Goal: Complete application form: Complete application form

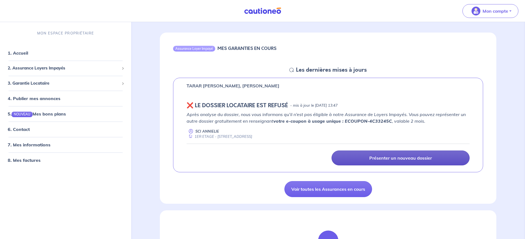
scroll to position [55, 0]
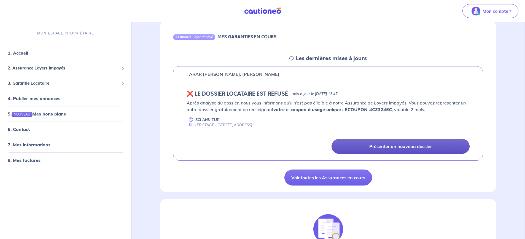
click at [402, 147] on p "Présenter un nouveau dossier" at bounding box center [400, 147] width 63 height 6
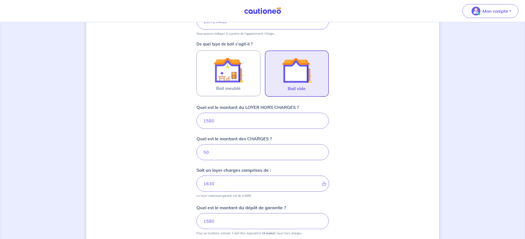
scroll to position [146, 0]
click at [236, 119] on input "1580" at bounding box center [263, 119] width 132 height 16
type input "158"
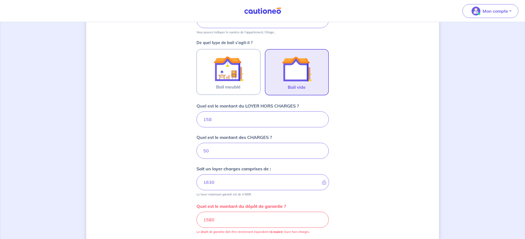
type input "208"
type input "15"
type input "65"
type input "1520"
type input "1570"
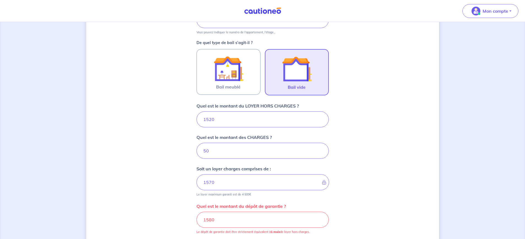
type input "1520"
drag, startPoint x: 213, startPoint y: 149, endPoint x: 186, endPoint y: 152, distance: 26.9
click at [186, 152] on div "Dites-nous en plus sur votre bien Où se situe votre bien en location ? 91 Cours…" at bounding box center [262, 96] width 353 height 427
type input "0"
type input "1520"
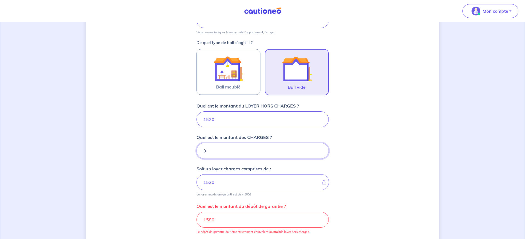
type input "0"
drag, startPoint x: 220, startPoint y: 149, endPoint x: 218, endPoint y: 132, distance: 17.5
click at [220, 149] on input "0" at bounding box center [263, 151] width 132 height 16
drag, startPoint x: 207, startPoint y: 119, endPoint x: 214, endPoint y: 118, distance: 6.7
click at [214, 118] on input "1520" at bounding box center [263, 119] width 132 height 16
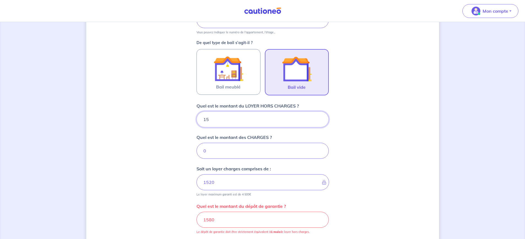
type input "150"
type input "15"
type input "1500"
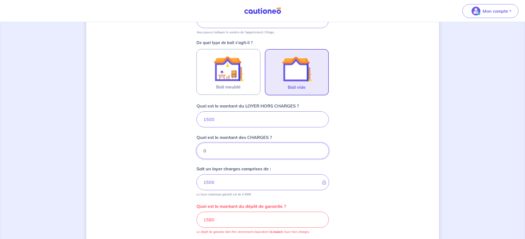
click at [203, 147] on input "0" at bounding box center [263, 151] width 132 height 16
type input "20"
type input "1520"
drag, startPoint x: 216, startPoint y: 151, endPoint x: 195, endPoint y: 145, distance: 22.0
click at [195, 145] on div "Dites-nous en plus sur votre bien Où se situe votre bien en location ? 91 Cours…" at bounding box center [262, 96] width 353 height 427
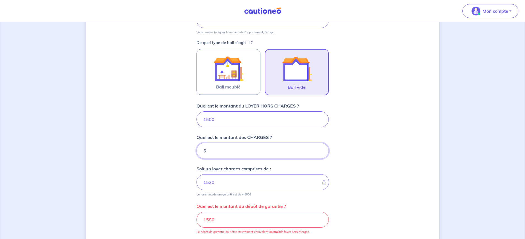
type input "50"
type input "1550"
type input "50"
click at [207, 120] on input "1500" at bounding box center [263, 119] width 132 height 16
drag, startPoint x: 204, startPoint y: 118, endPoint x: 224, endPoint y: 120, distance: 19.9
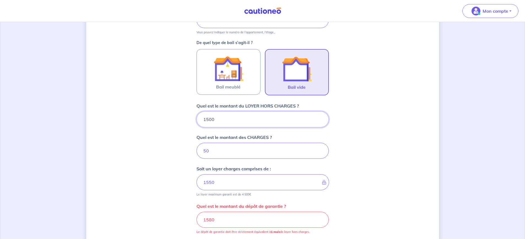
click at [224, 120] on input "1500" at bounding box center [263, 119] width 132 height 16
type input "14"
type input "51"
type input "148"
type input "64"
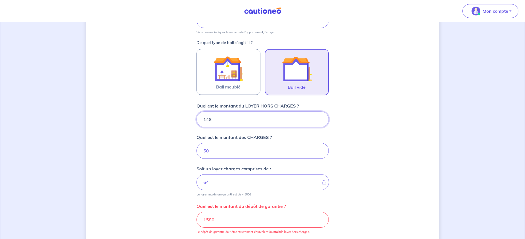
type input "1480"
type input "1530"
drag, startPoint x: 208, startPoint y: 121, endPoint x: 214, endPoint y: 120, distance: 6.4
click at [214, 120] on input "1480" at bounding box center [263, 119] width 132 height 16
type input "1474"
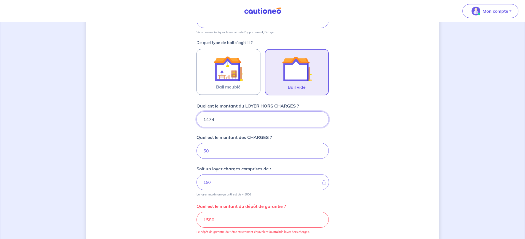
type input "1524"
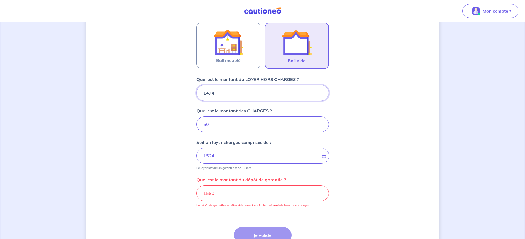
scroll to position [174, 0]
type input "1474"
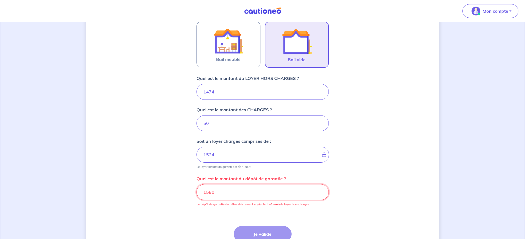
drag, startPoint x: 270, startPoint y: 196, endPoint x: 203, endPoint y: 188, distance: 66.9
click at [203, 188] on input "1580" at bounding box center [263, 192] width 132 height 16
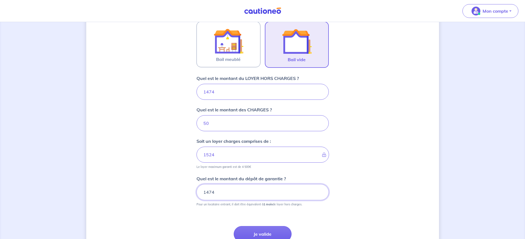
type input "1474"
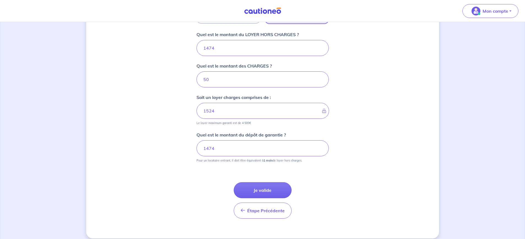
scroll to position [224, 0]
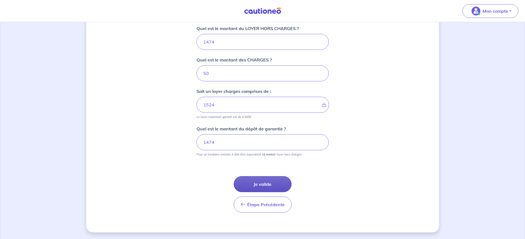
click at [263, 184] on button "Je valide" at bounding box center [263, 184] width 58 height 16
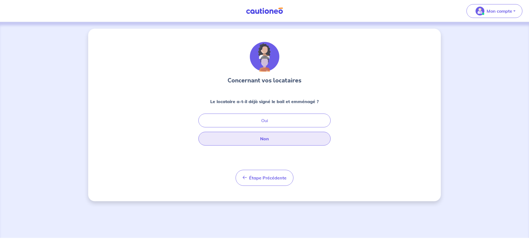
click at [261, 140] on button "Non" at bounding box center [265, 139] width 132 height 14
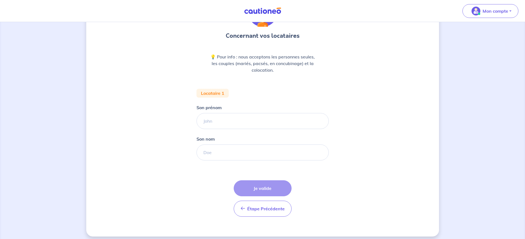
scroll to position [49, 0]
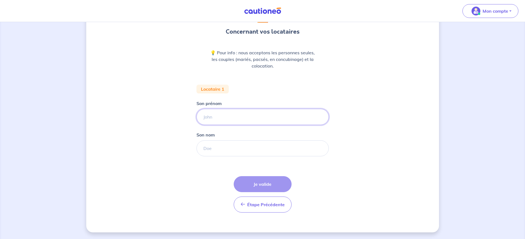
click at [218, 124] on input "Son prénom" at bounding box center [263, 117] width 132 height 16
type input "[PERSON_NAME]"
click at [227, 147] on input "Son nom" at bounding box center [263, 148] width 132 height 16
type input "SAJID"
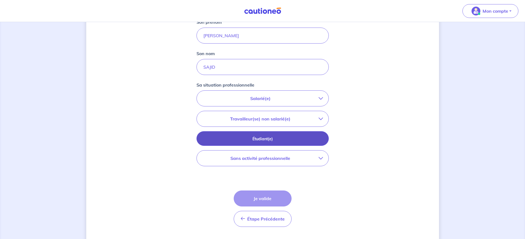
scroll to position [132, 0]
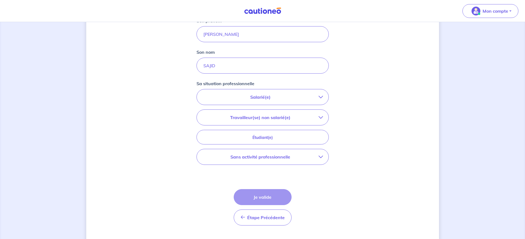
click at [262, 98] on p "Salarié(e)" at bounding box center [260, 97] width 116 height 7
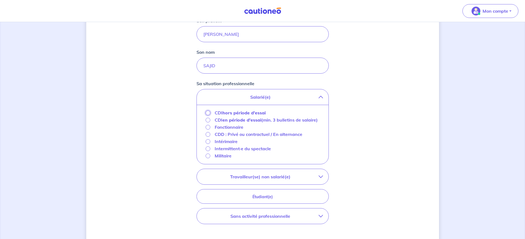
click at [209, 114] on input "CDI hors période d'essai" at bounding box center [208, 113] width 5 height 5
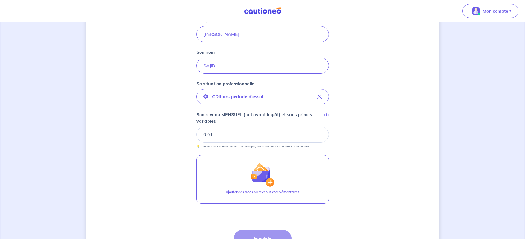
type input "0.01"
click at [318, 133] on input "0.01" at bounding box center [263, 135] width 132 height 16
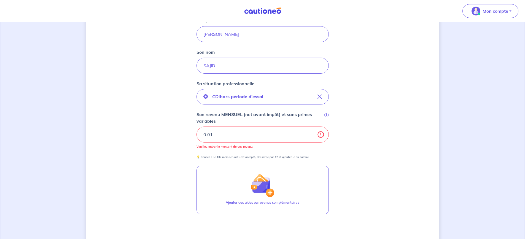
drag, startPoint x: 236, startPoint y: 136, endPoint x: 162, endPoint y: 138, distance: 74.2
click at [163, 138] on div "Concernant vos locataires 💡 Pour info : nous acceptons les personnes seules, le…" at bounding box center [262, 97] width 353 height 400
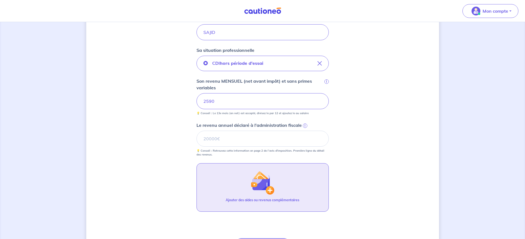
scroll to position [187, 0]
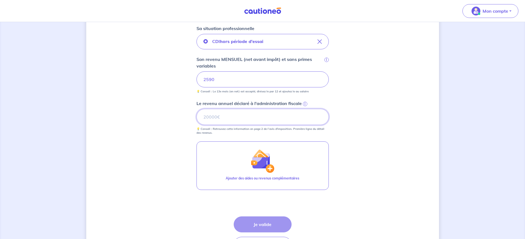
click at [223, 116] on input "Le revenu annuel déclaré à l'administration fiscale i" at bounding box center [263, 117] width 132 height 16
type input "34996"
drag, startPoint x: 215, startPoint y: 77, endPoint x: 196, endPoint y: 74, distance: 19.4
click at [196, 74] on div "Concernant vos locataires 💡 Pour info : nous acceptons les personnes seules, le…" at bounding box center [262, 57] width 353 height 431
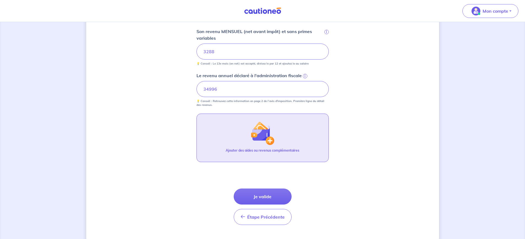
scroll to position [227, 0]
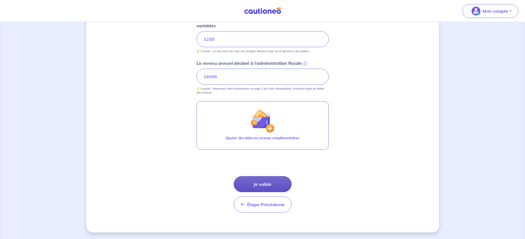
click at [264, 184] on button "Je valide" at bounding box center [263, 184] width 58 height 16
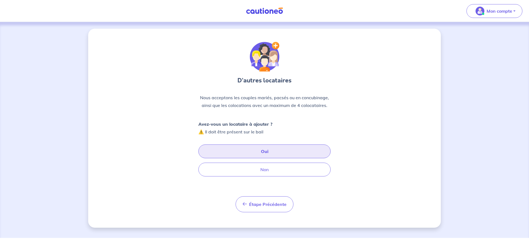
click at [266, 153] on button "Oui" at bounding box center [265, 151] width 132 height 14
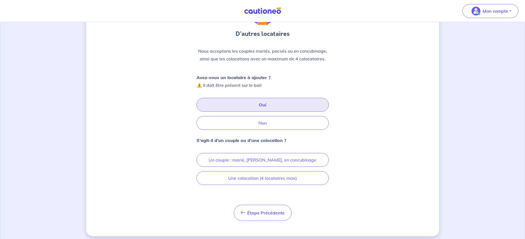
scroll to position [50, 0]
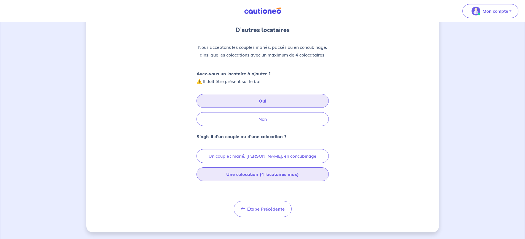
click at [254, 173] on button "Une colocation (4 locataires max)" at bounding box center [263, 174] width 132 height 14
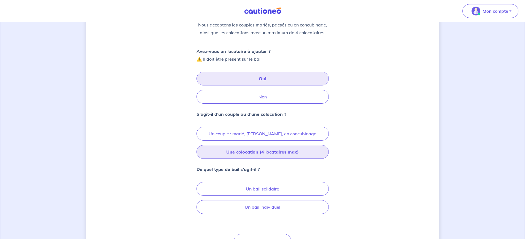
scroll to position [106, 0]
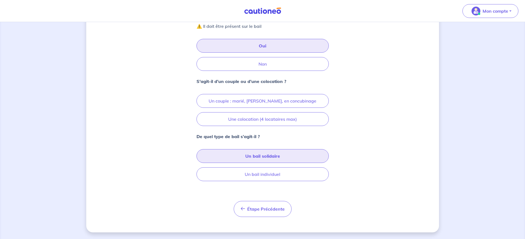
click at [256, 157] on button "Un bail solidaire" at bounding box center [263, 156] width 132 height 14
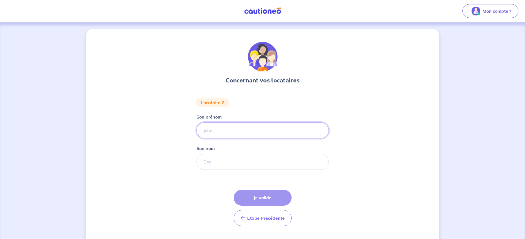
click at [221, 132] on input "Son prénom" at bounding box center [263, 130] width 132 height 16
type input "ULLAH"
click at [223, 165] on input "Son nom" at bounding box center [263, 162] width 132 height 16
type input "FARHAT"
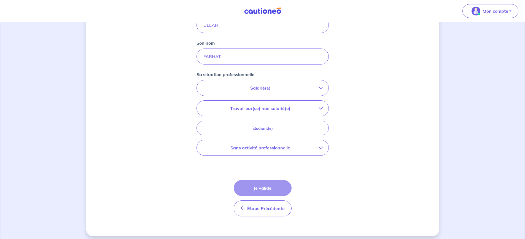
scroll to position [109, 0]
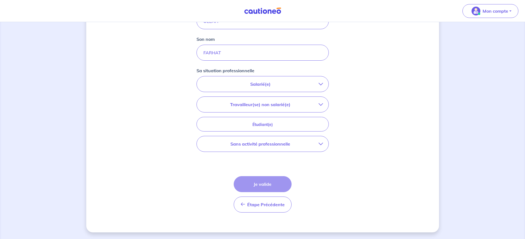
click at [272, 85] on p "Salarié(e)" at bounding box center [260, 84] width 116 height 7
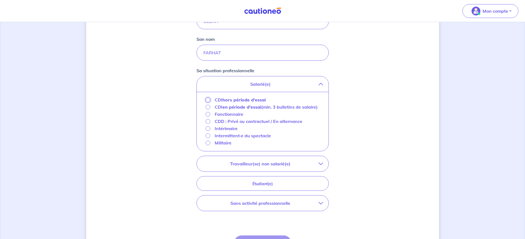
click at [208, 98] on input "CDI hors période d'essai" at bounding box center [208, 100] width 5 height 5
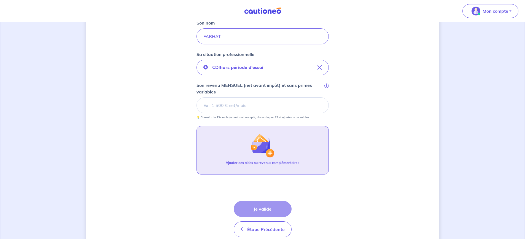
scroll to position [150, 0]
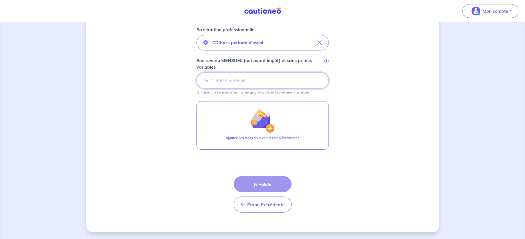
click at [237, 83] on input "Son revenu MENSUEL (net avant impôt) et sans primes variables i" at bounding box center [263, 81] width 132 height 16
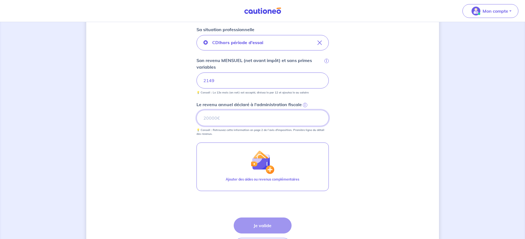
click at [229, 120] on input "Le revenu annuel déclaré à l'administration fiscale i" at bounding box center [263, 118] width 132 height 16
type input "19593"
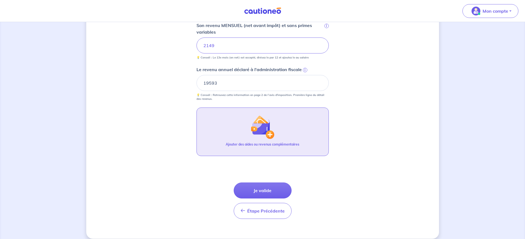
scroll to position [192, 0]
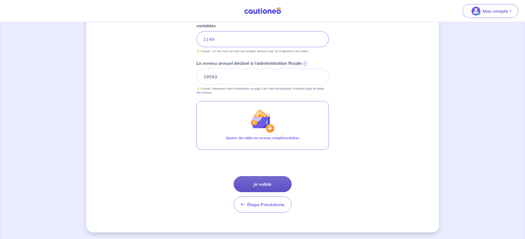
click at [267, 184] on button "Je valide" at bounding box center [263, 184] width 58 height 16
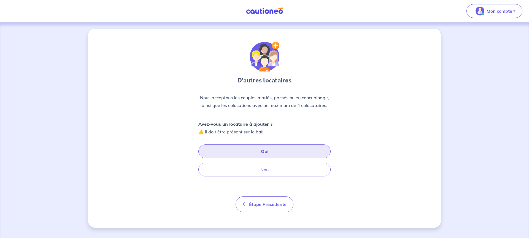
click at [267, 150] on button "Oui" at bounding box center [265, 151] width 132 height 14
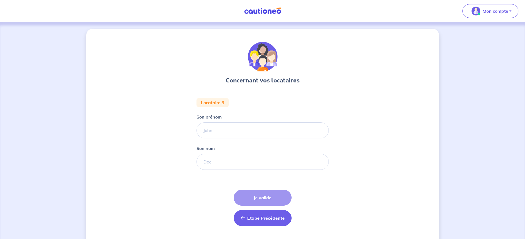
click at [253, 215] on span "Étape Précédente" at bounding box center [266, 218] width 38 height 6
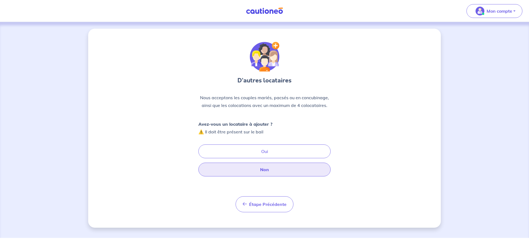
click at [268, 170] on button "Non" at bounding box center [265, 170] width 132 height 14
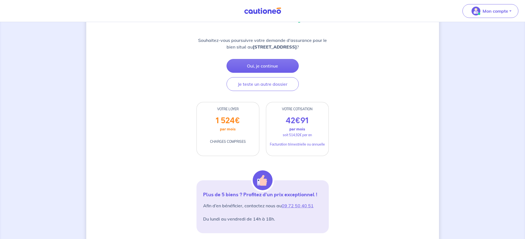
scroll to position [83, 0]
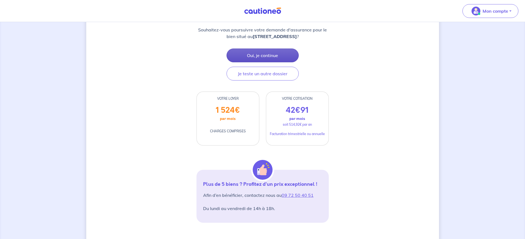
click at [249, 52] on button "Oui, je continue" at bounding box center [263, 56] width 72 height 14
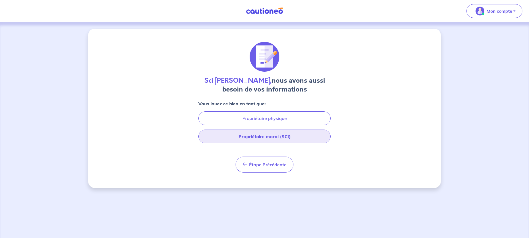
click at [254, 136] on button "Propriétaire moral (SCI)" at bounding box center [265, 137] width 132 height 14
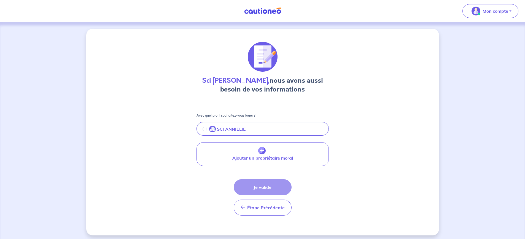
click at [259, 186] on div "Étape Précédente Précédent Je valide Je valide" at bounding box center [263, 197] width 58 height 36
click at [262, 188] on div "Étape Précédente Précédent Je valide Je valide" at bounding box center [263, 197] width 58 height 36
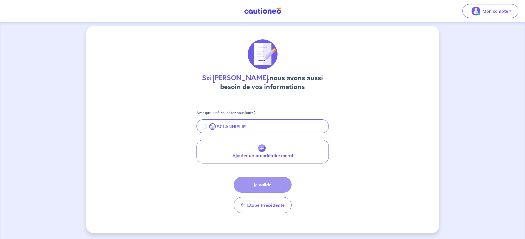
scroll to position [3, 0]
click at [239, 123] on p "SCI ANNIELIE" at bounding box center [231, 126] width 29 height 7
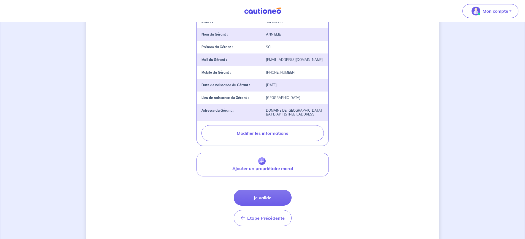
scroll to position [150, 0]
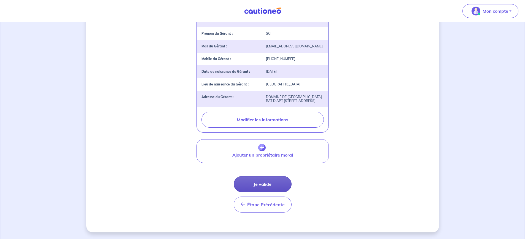
click at [260, 186] on button "Je valide" at bounding box center [263, 184] width 58 height 16
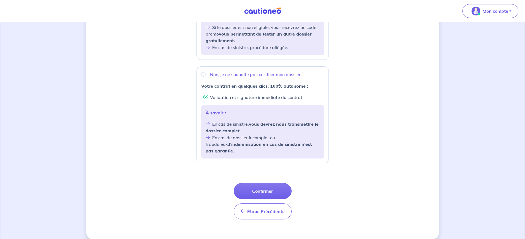
scroll to position [173, 0]
click at [263, 183] on button "Confirmer" at bounding box center [263, 191] width 58 height 16
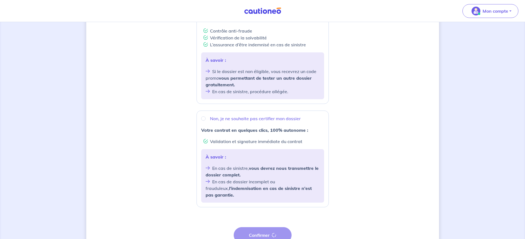
scroll to position [63, 0]
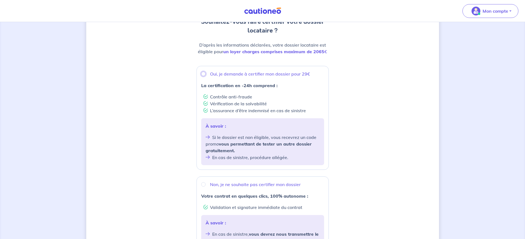
click at [203, 73] on input "Oui, je demande à certifier mon dossier pour 29€" at bounding box center [203, 74] width 4 height 4
radio input "true"
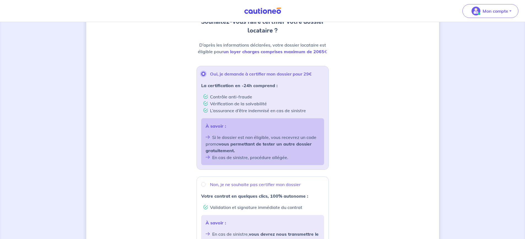
scroll to position [173, 0]
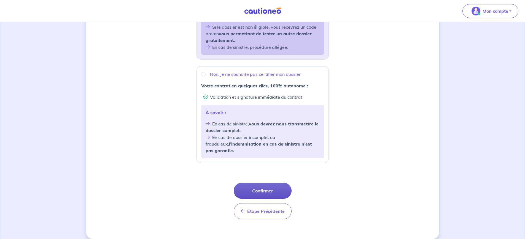
click at [263, 187] on button "Confirmer" at bounding box center [263, 191] width 58 height 16
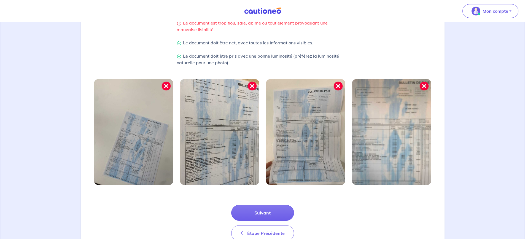
scroll to position [156, 0]
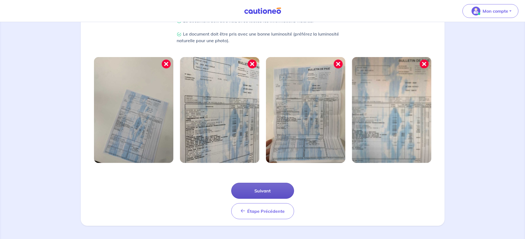
click at [262, 192] on button "Suivant" at bounding box center [262, 191] width 63 height 16
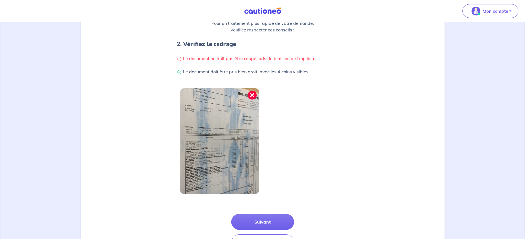
scroll to position [129, 0]
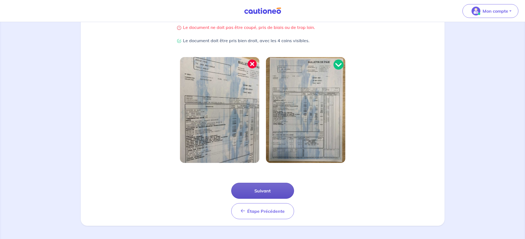
click at [259, 189] on button "Suivant" at bounding box center [262, 191] width 63 height 16
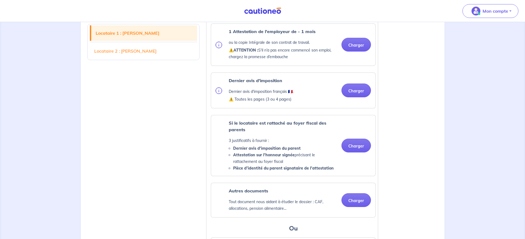
scroll to position [276, 0]
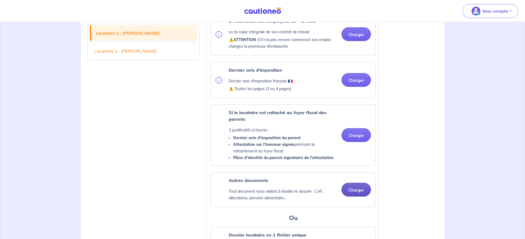
click at [354, 196] on button "Charger" at bounding box center [357, 190] width 30 height 14
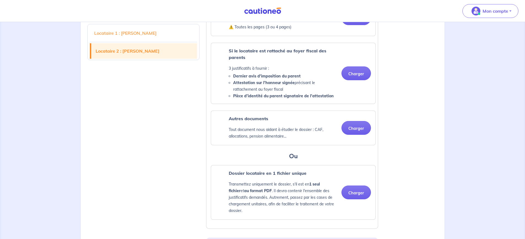
scroll to position [800, 0]
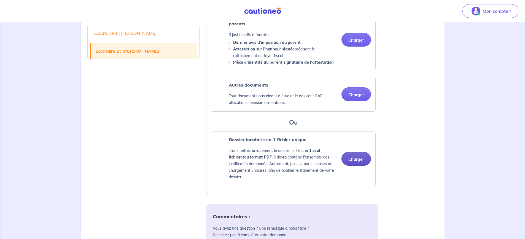
click at [360, 166] on button "Charger" at bounding box center [357, 159] width 30 height 14
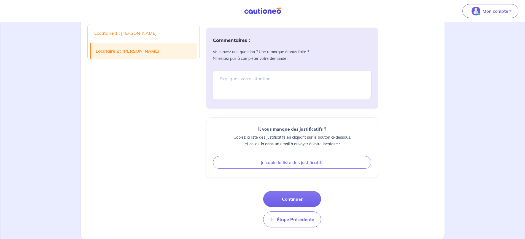
scroll to position [991, 0]
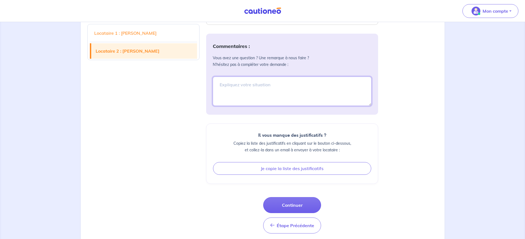
click at [227, 96] on textarea at bounding box center [292, 91] width 159 height 29
click at [268, 98] on textarea "Il s agit d un dossier deja presenté proposé avec une baisse de loyer à 1524 eu…" at bounding box center [292, 91] width 159 height 29
click at [281, 100] on textarea "Il s agit d un dossier deja presenté proposé avec une baisse de loyer à 1524 eu…" at bounding box center [292, 91] width 159 height 29
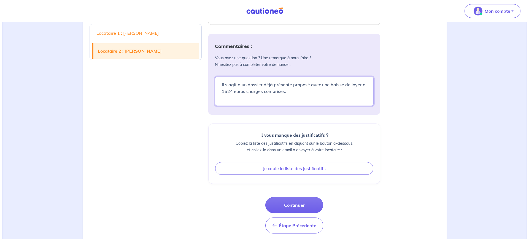
scroll to position [1012, 0]
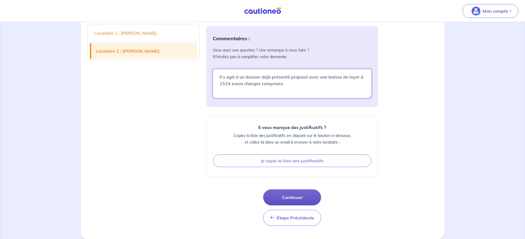
type textarea "Il s agit d un dossier déjà présenté proposé avec une baisse de loyer à 1524 eu…"
click at [287, 196] on button "Continuer" at bounding box center [292, 197] width 58 height 16
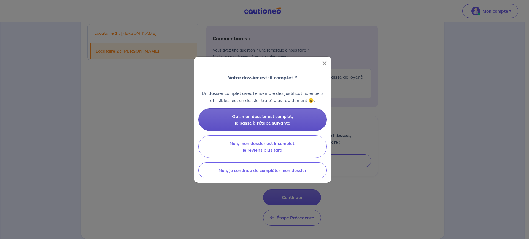
click at [255, 116] on span "Oui, mon dossier est complet, je passe à l’étape suivante" at bounding box center [262, 120] width 61 height 12
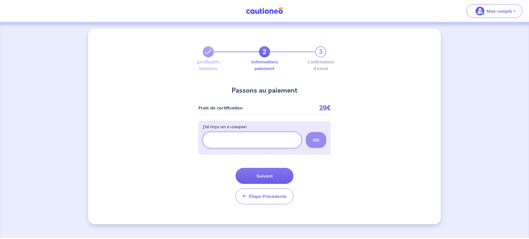
click at [273, 138] on input "J’ai reçu un e-coupon" at bounding box center [252, 140] width 99 height 16
paste input "Au moment du paiement, entrez votre e-coupon : ECOUPON-4C33245C"
drag, startPoint x: 249, startPoint y: 140, endPoint x: 176, endPoint y: 141, distance: 73.1
click at [176, 141] on div "2 3 Justificatifs locataire Informations paiement Confirmation d'envoi Passons …" at bounding box center [264, 127] width 353 height 196
drag, startPoint x: 232, startPoint y: 138, endPoint x: 197, endPoint y: 141, distance: 35.4
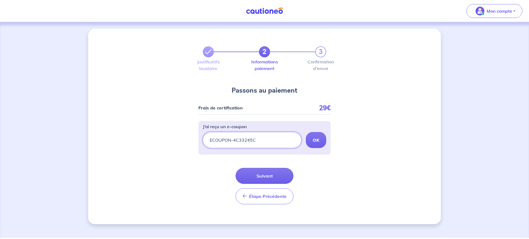
click at [197, 141] on div "2 3 Justificatifs locataire Informations paiement Confirmation d'envoi Passons …" at bounding box center [264, 127] width 353 height 196
type input "4C33245C"
click at [317, 139] on strong "OK" at bounding box center [316, 140] width 7 height 6
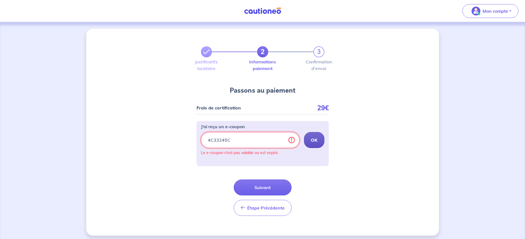
click at [265, 141] on input "4C33245C" at bounding box center [250, 140] width 99 height 16
drag, startPoint x: 265, startPoint y: 141, endPoint x: 176, endPoint y: 137, distance: 89.2
click at [176, 137] on div "2 3 Justificatifs locataire Informations paiement Confirmation d'envoi Passons …" at bounding box center [262, 132] width 353 height 207
paste input "ECOUPON-4C33245C"
type input "ECOUPON-4C33245C"
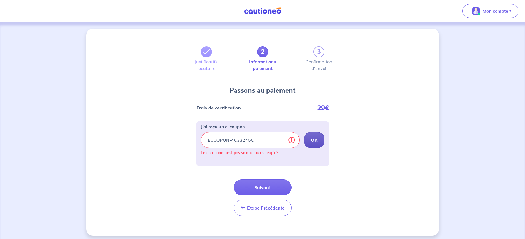
click at [313, 140] on strong "OK" at bounding box center [314, 140] width 7 height 6
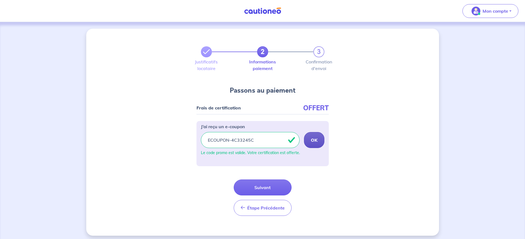
click at [313, 140] on strong "OK" at bounding box center [314, 140] width 7 height 6
click at [274, 186] on button "Suivant" at bounding box center [263, 188] width 58 height 16
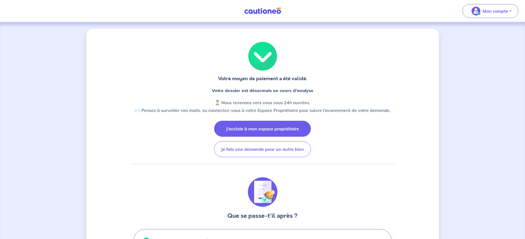
click at [254, 132] on button "J’accède à mon espace propriétaire" at bounding box center [262, 129] width 97 height 16
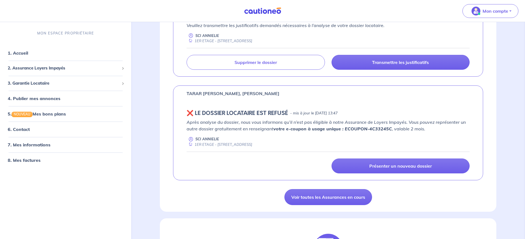
scroll to position [138, 0]
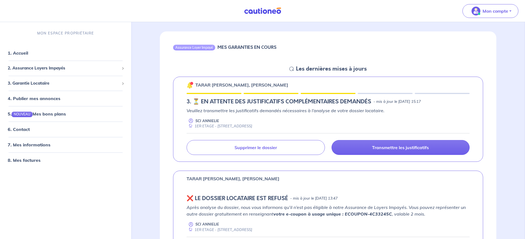
scroll to position [55, 0]
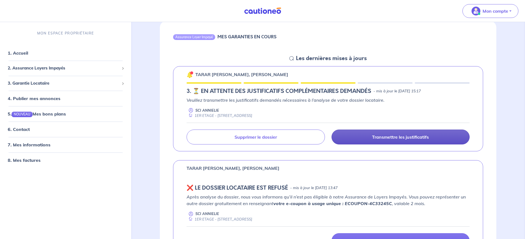
click at [369, 135] on link "Transmettre les justificatifs" at bounding box center [401, 137] width 138 height 15
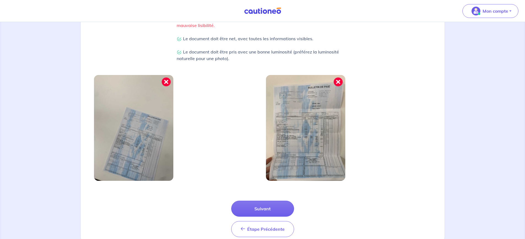
scroll to position [156, 0]
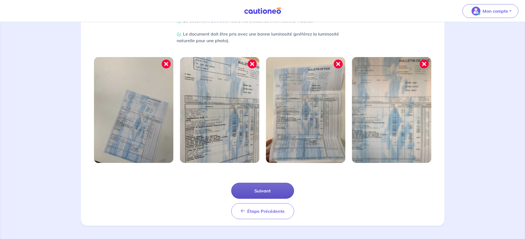
click at [263, 189] on button "Suivant" at bounding box center [262, 191] width 63 height 16
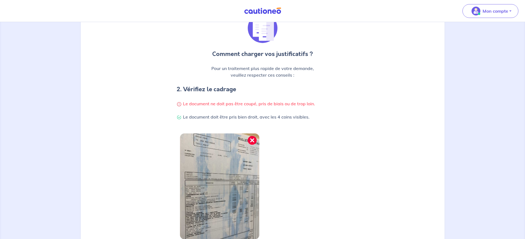
scroll to position [129, 0]
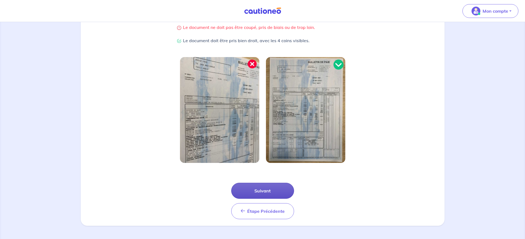
click at [267, 194] on button "Suivant" at bounding box center [262, 191] width 63 height 16
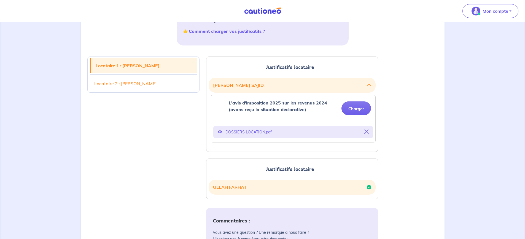
scroll to position [110, 0]
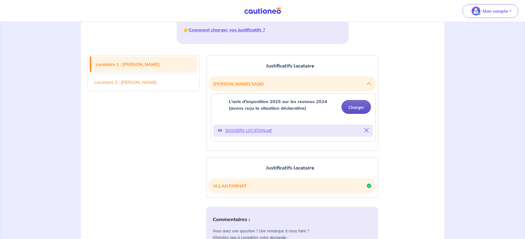
click at [353, 106] on button "Charger" at bounding box center [357, 107] width 30 height 14
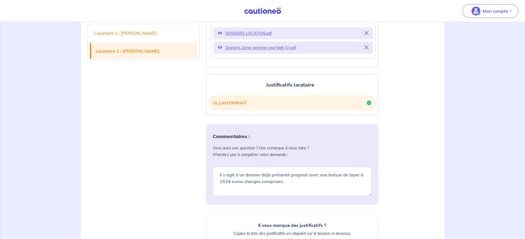
scroll to position [248, 0]
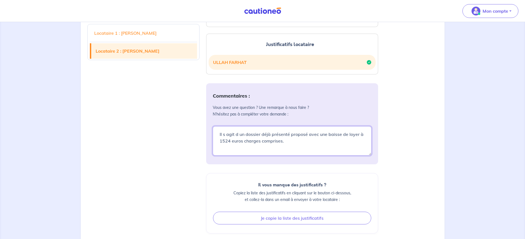
click at [288, 142] on textarea "Il s agit d un dossier déjà présenté proposé avec une baisse de loyer à 1524 eu…" at bounding box center [292, 140] width 159 height 29
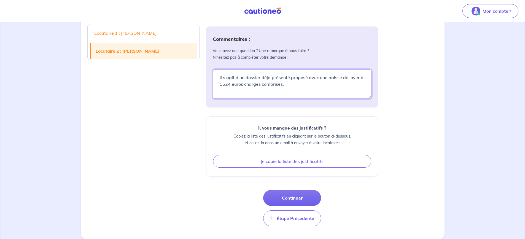
scroll to position [306, 0]
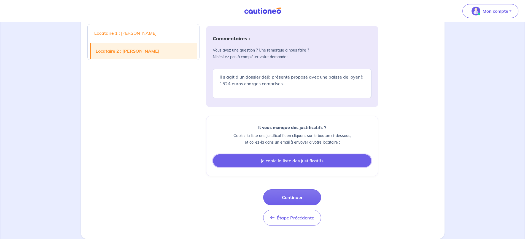
click at [290, 158] on button "Je copie la liste des justificatifs" at bounding box center [292, 160] width 158 height 13
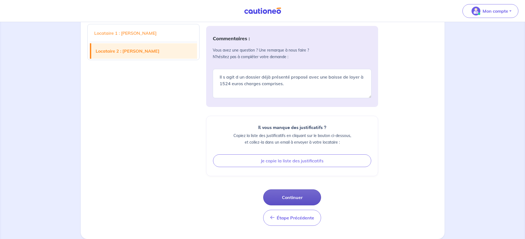
click at [288, 197] on button "Continuer" at bounding box center [292, 197] width 58 height 16
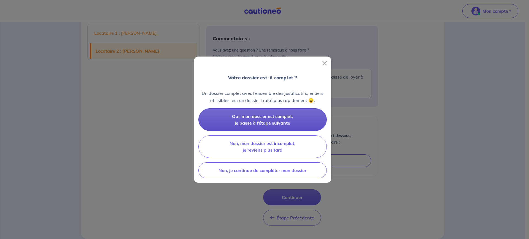
click at [275, 119] on button "Oui, mon dossier est complet, je passe à l’étape suivante" at bounding box center [263, 119] width 128 height 23
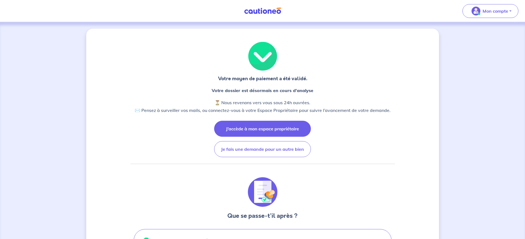
click at [234, 132] on button "J’accède à mon espace propriétaire" at bounding box center [262, 129] width 97 height 16
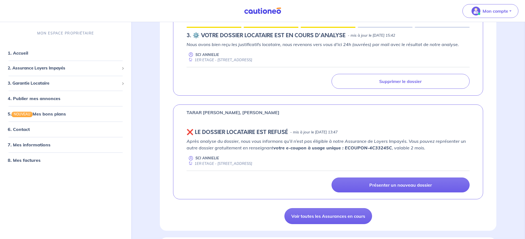
scroll to position [83, 0]
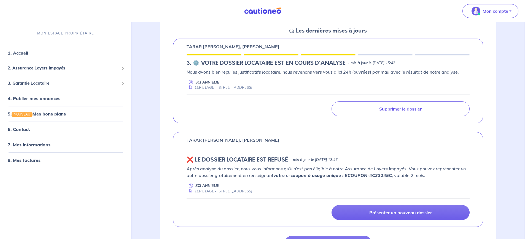
click at [222, 63] on h5 "3.︎ ⚙️ VOTRE DOSSIER LOCATAIRE EST EN COURS D'ANALYSE" at bounding box center [266, 63] width 159 height 7
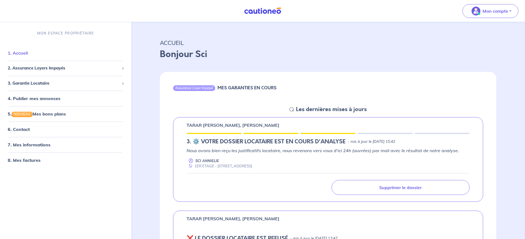
scroll to position [0, 0]
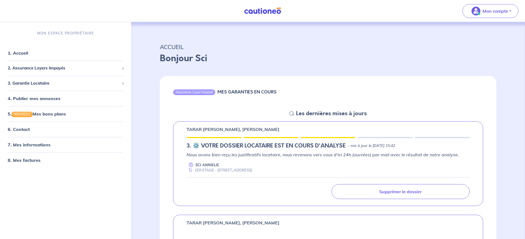
click at [256, 91] on h6 "MES GARANTIES EN COURS" at bounding box center [247, 91] width 59 height 5
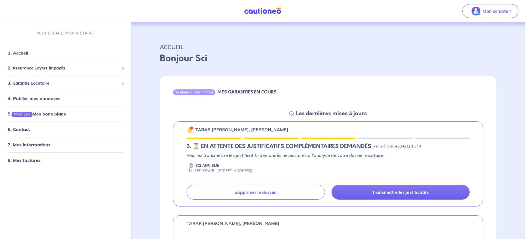
scroll to position [55, 0]
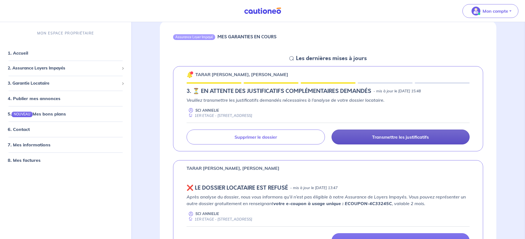
click at [387, 135] on p "Transmettre les justificatifs" at bounding box center [400, 137] width 57 height 6
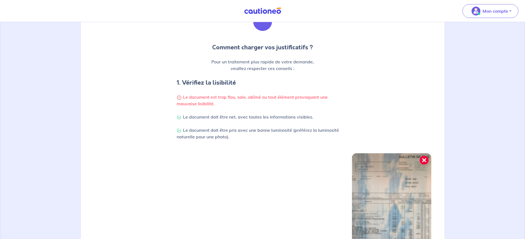
scroll to position [156, 0]
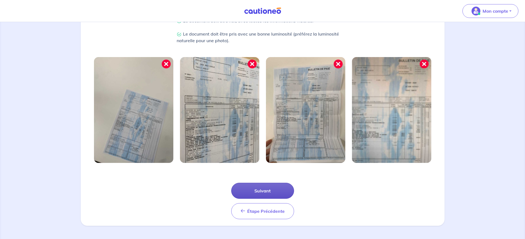
click at [268, 191] on button "Suivant" at bounding box center [262, 191] width 63 height 16
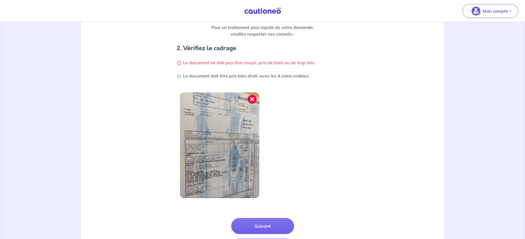
scroll to position [129, 0]
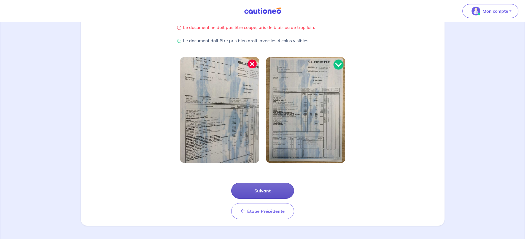
click at [277, 190] on button "Suivant" at bounding box center [262, 191] width 63 height 16
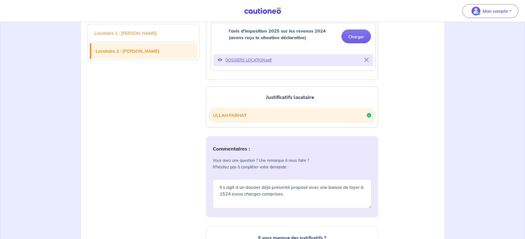
scroll to position [208, 0]
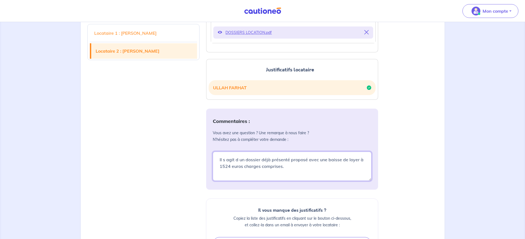
drag, startPoint x: 286, startPoint y: 171, endPoint x: 300, endPoint y: 178, distance: 15.1
click at [300, 178] on textarea "Il s agit d un dossier déjà présenté proposé avec une baisse de loyer à 1524 eu…" at bounding box center [292, 166] width 159 height 29
type textarea "Il s agit d un dossier déjà présenté proposé avec une baisse de loyer à 1524 eu…"
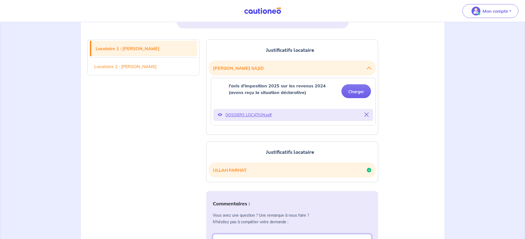
scroll to position [138, 0]
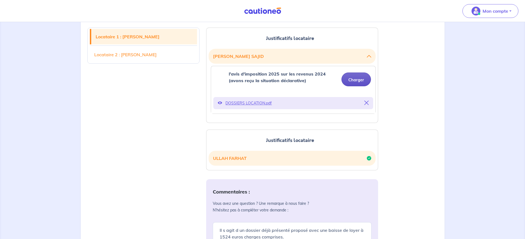
click at [356, 78] on button "Charger" at bounding box center [357, 80] width 30 height 14
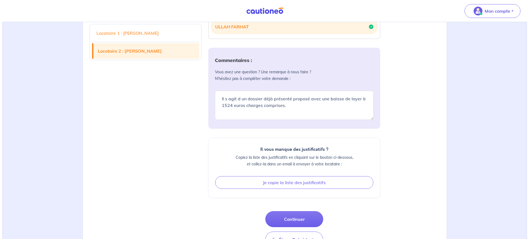
scroll to position [306, 0]
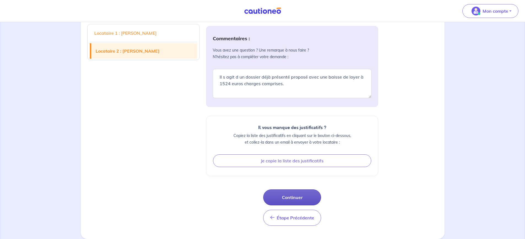
click at [298, 198] on button "Continuer" at bounding box center [292, 197] width 58 height 16
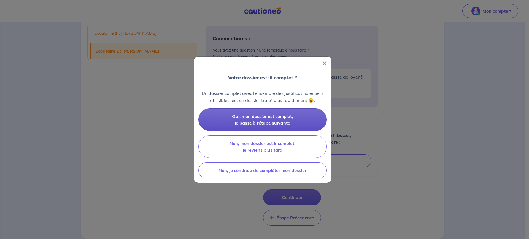
click at [256, 116] on span "Oui, mon dossier est complet, je passe à l’étape suivante" at bounding box center [262, 120] width 61 height 12
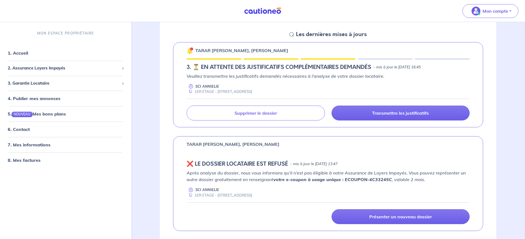
scroll to position [83, 0]
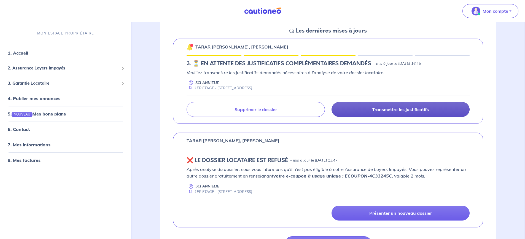
click at [362, 108] on link "Transmettre les justificatifs" at bounding box center [401, 109] width 138 height 15
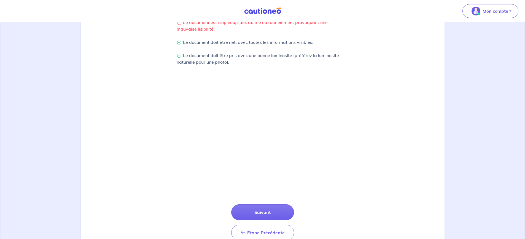
scroll to position [156, 0]
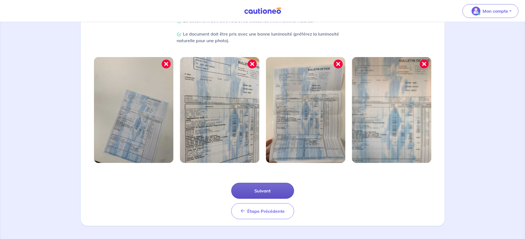
click at [258, 191] on button "Suivant" at bounding box center [262, 191] width 63 height 16
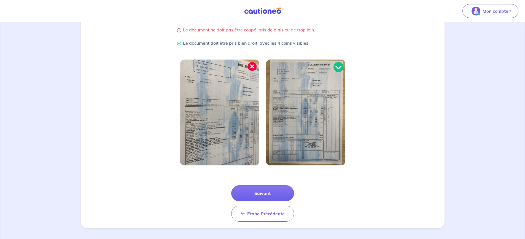
scroll to position [129, 0]
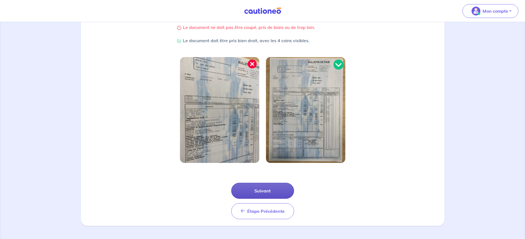
click at [260, 189] on button "Suivant" at bounding box center [262, 191] width 63 height 16
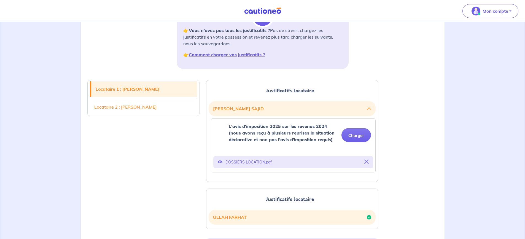
scroll to position [110, 0]
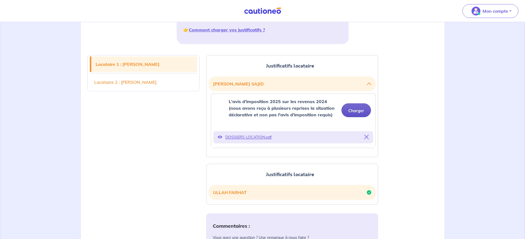
click at [355, 110] on button "Charger" at bounding box center [357, 110] width 30 height 14
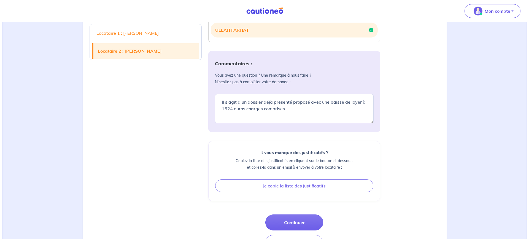
scroll to position [298, 0]
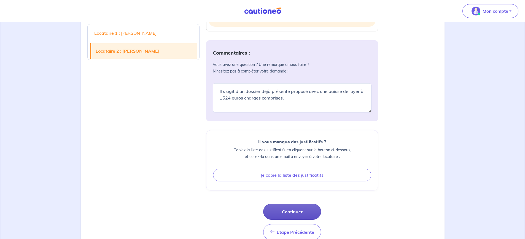
click at [296, 211] on button "Continuer" at bounding box center [292, 212] width 58 height 16
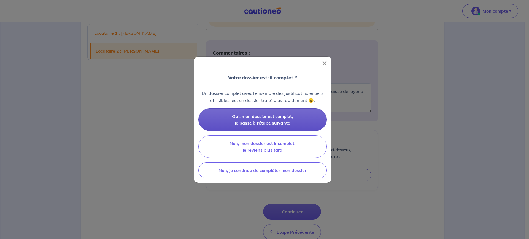
click at [247, 119] on button "Oui, mon dossier est complet, je passe à l’étape suivante" at bounding box center [263, 119] width 128 height 23
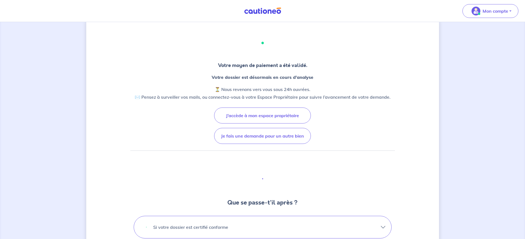
scroll to position [28, 0]
